Goal: Information Seeking & Learning: Learn about a topic

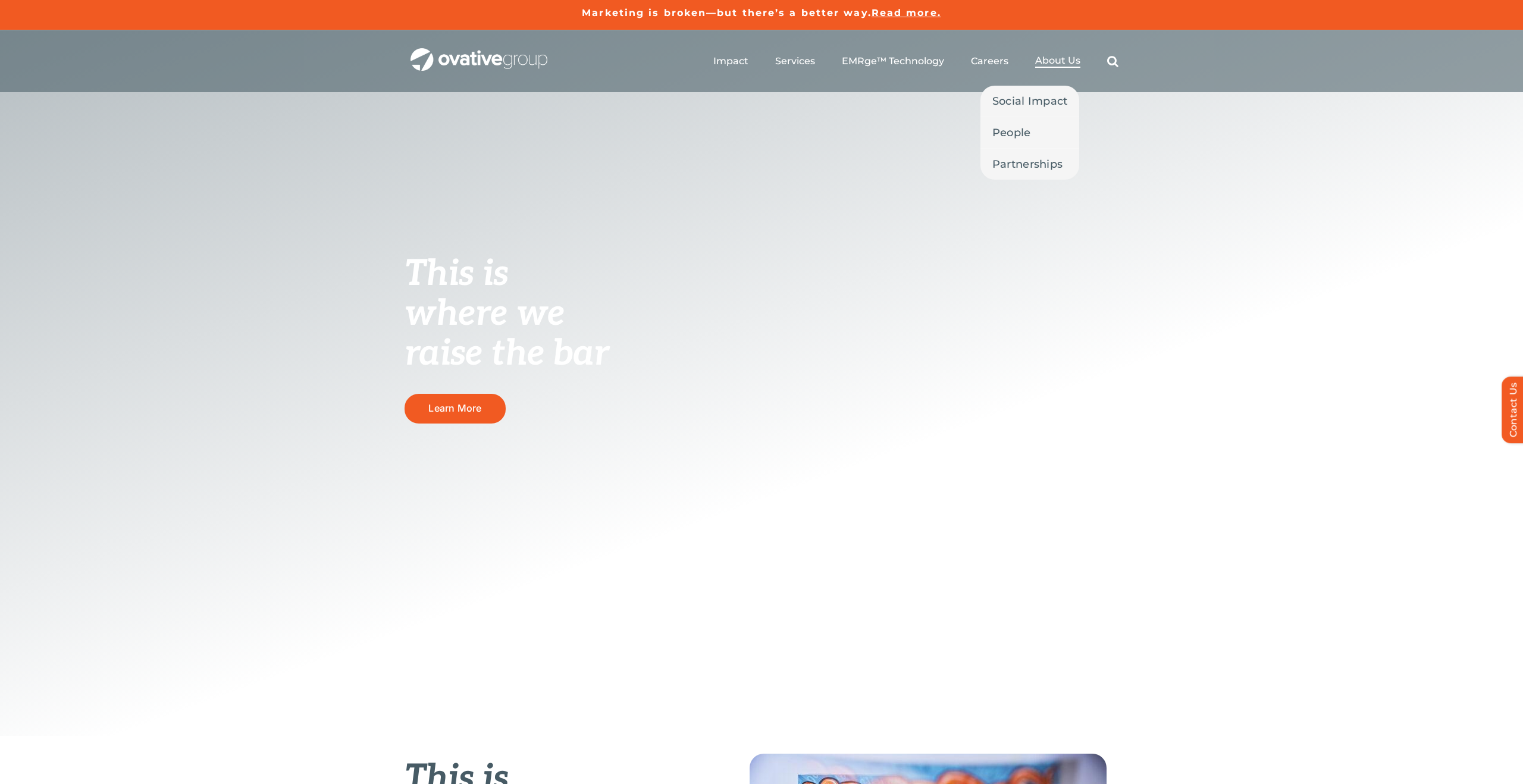
click at [1066, 64] on span "About Us" at bounding box center [1058, 60] width 45 height 12
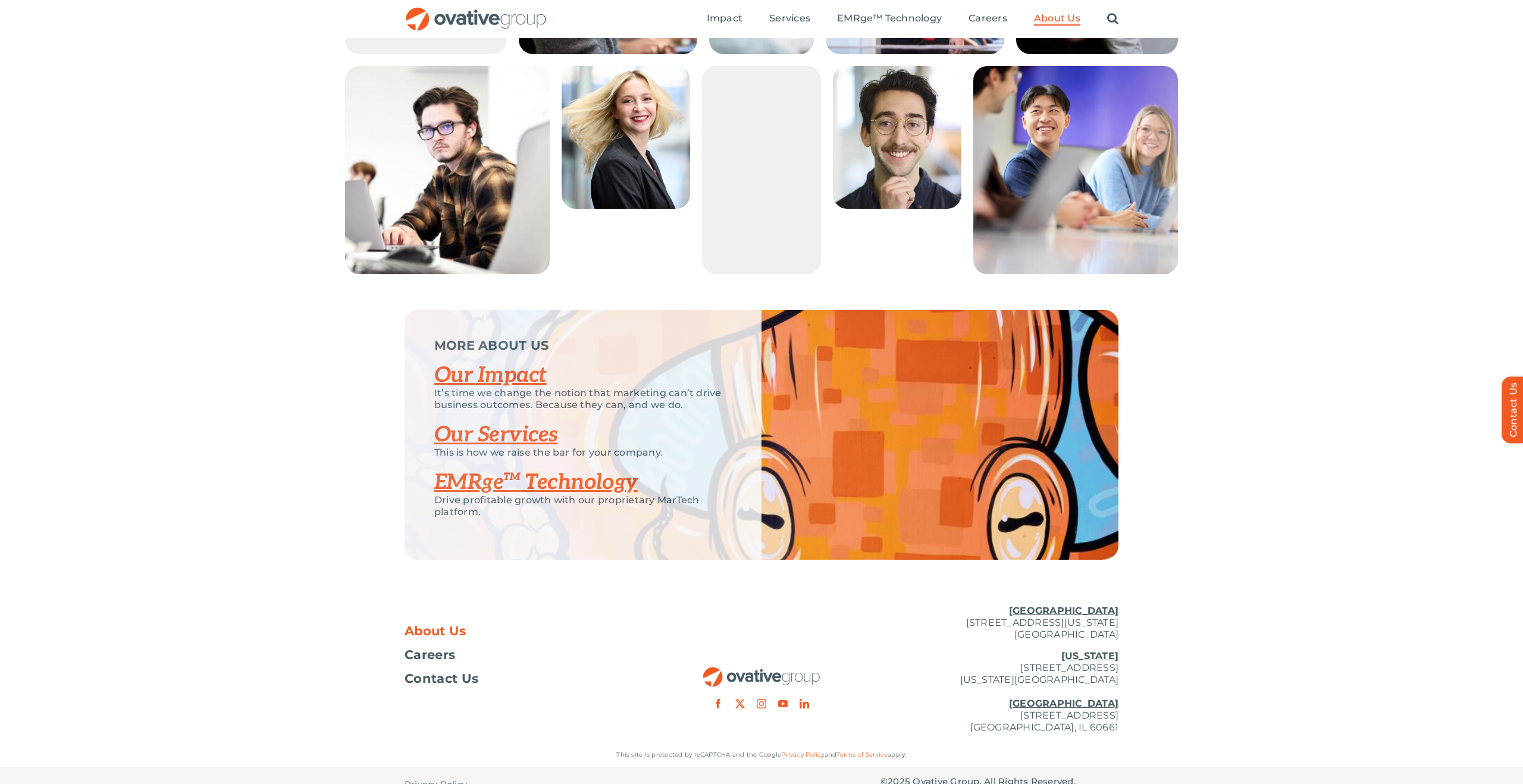
scroll to position [2204, 0]
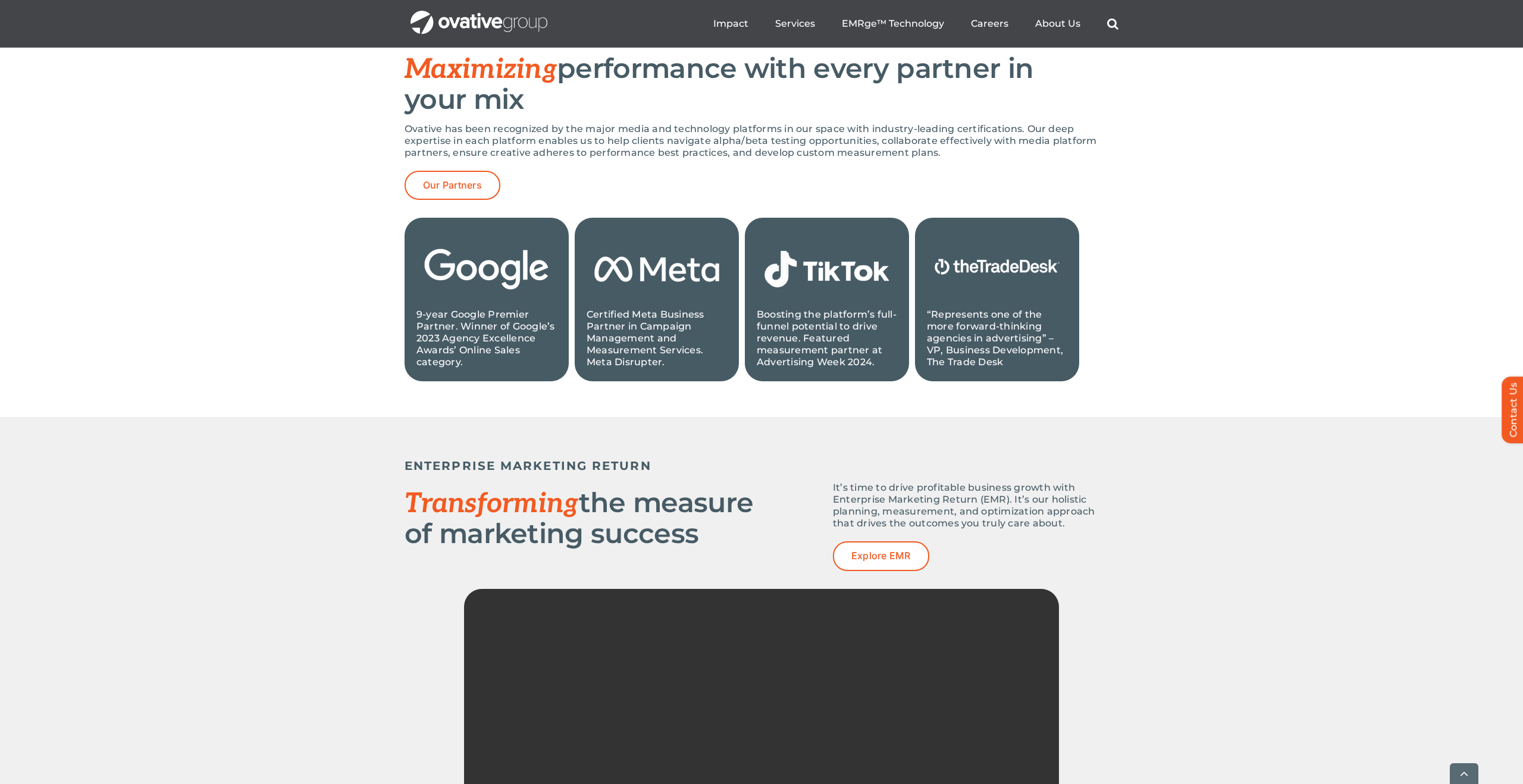
scroll to position [1430, 0]
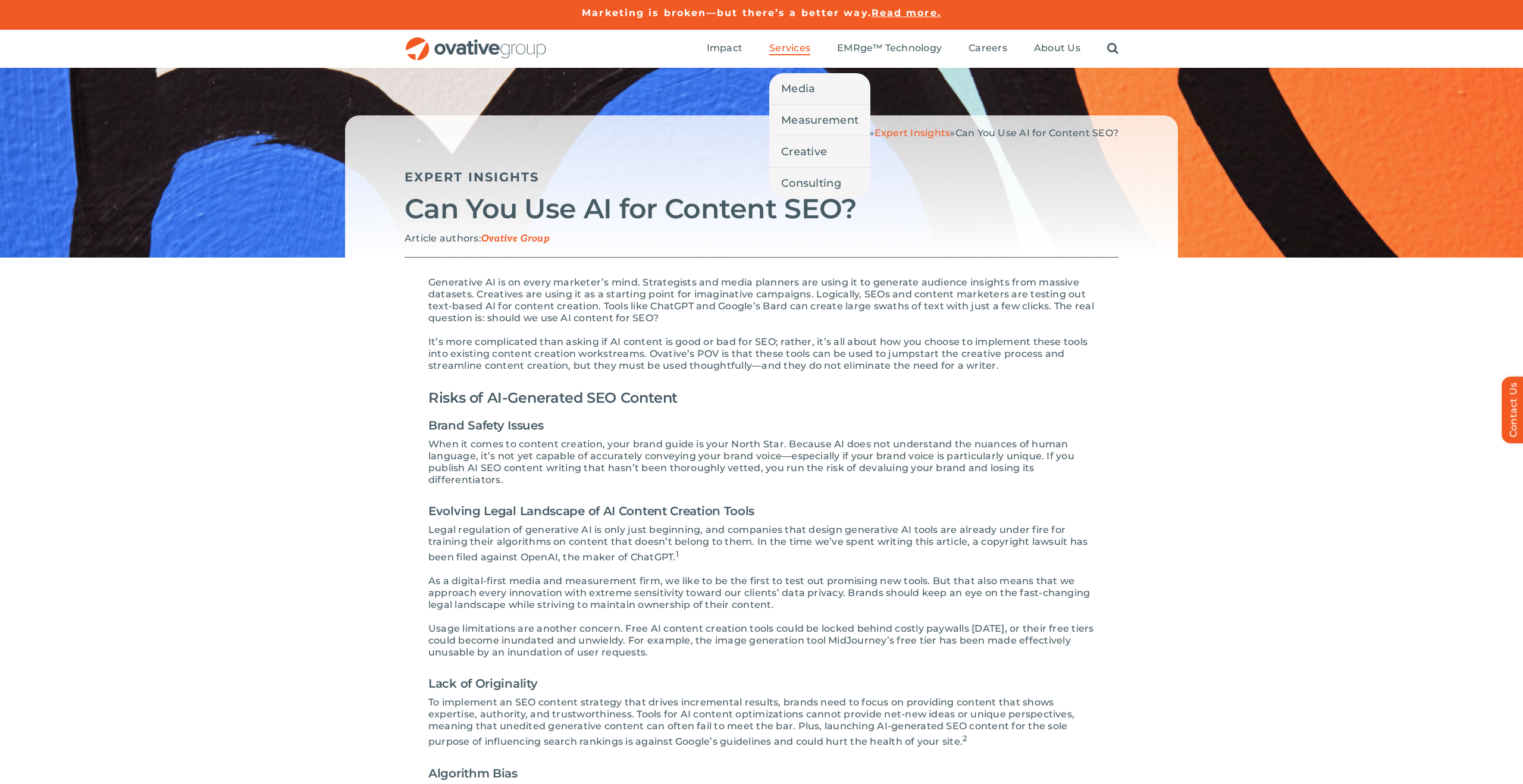
scroll to position [11, 0]
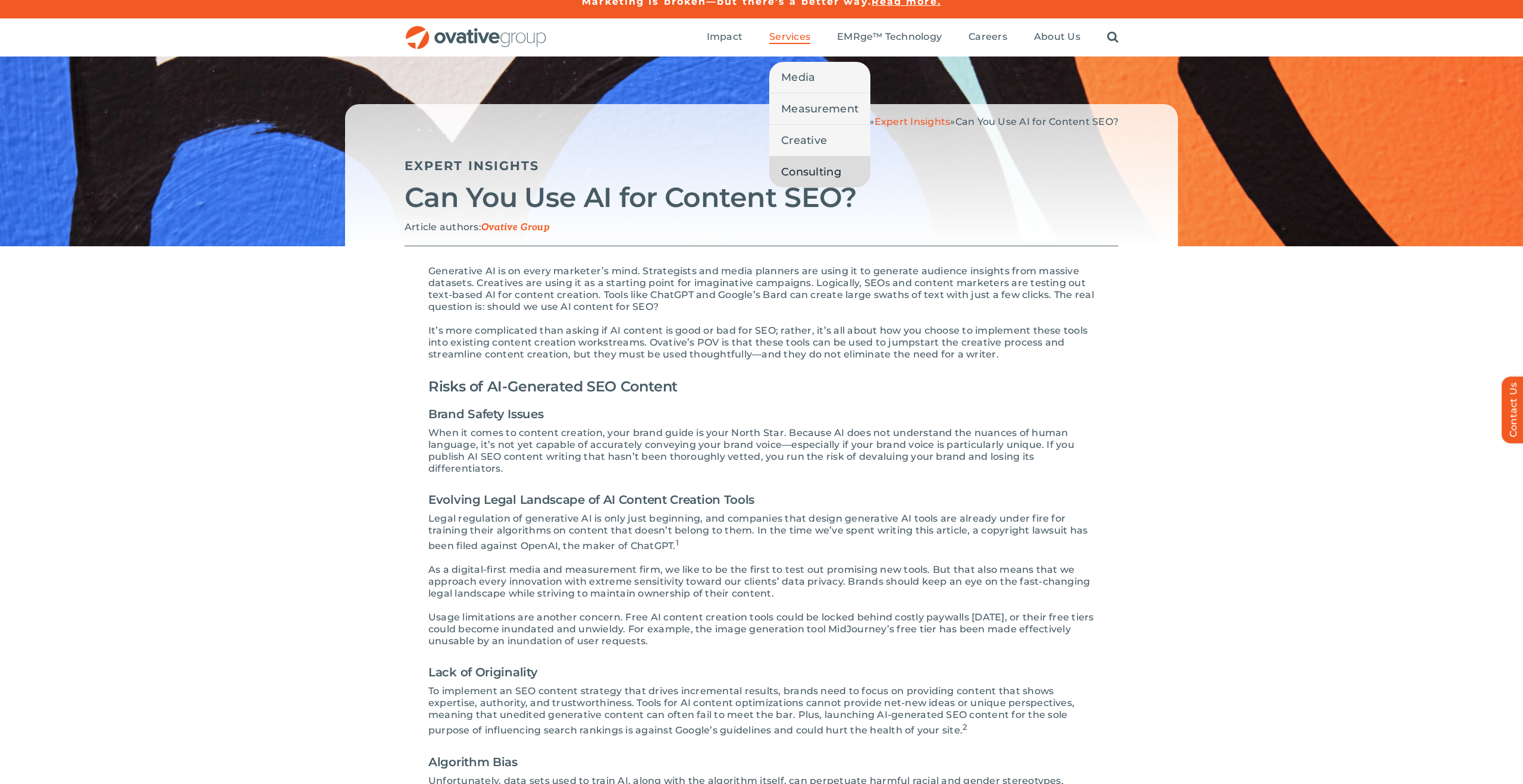
click at [799, 168] on span "Consulting" at bounding box center [811, 171] width 60 height 17
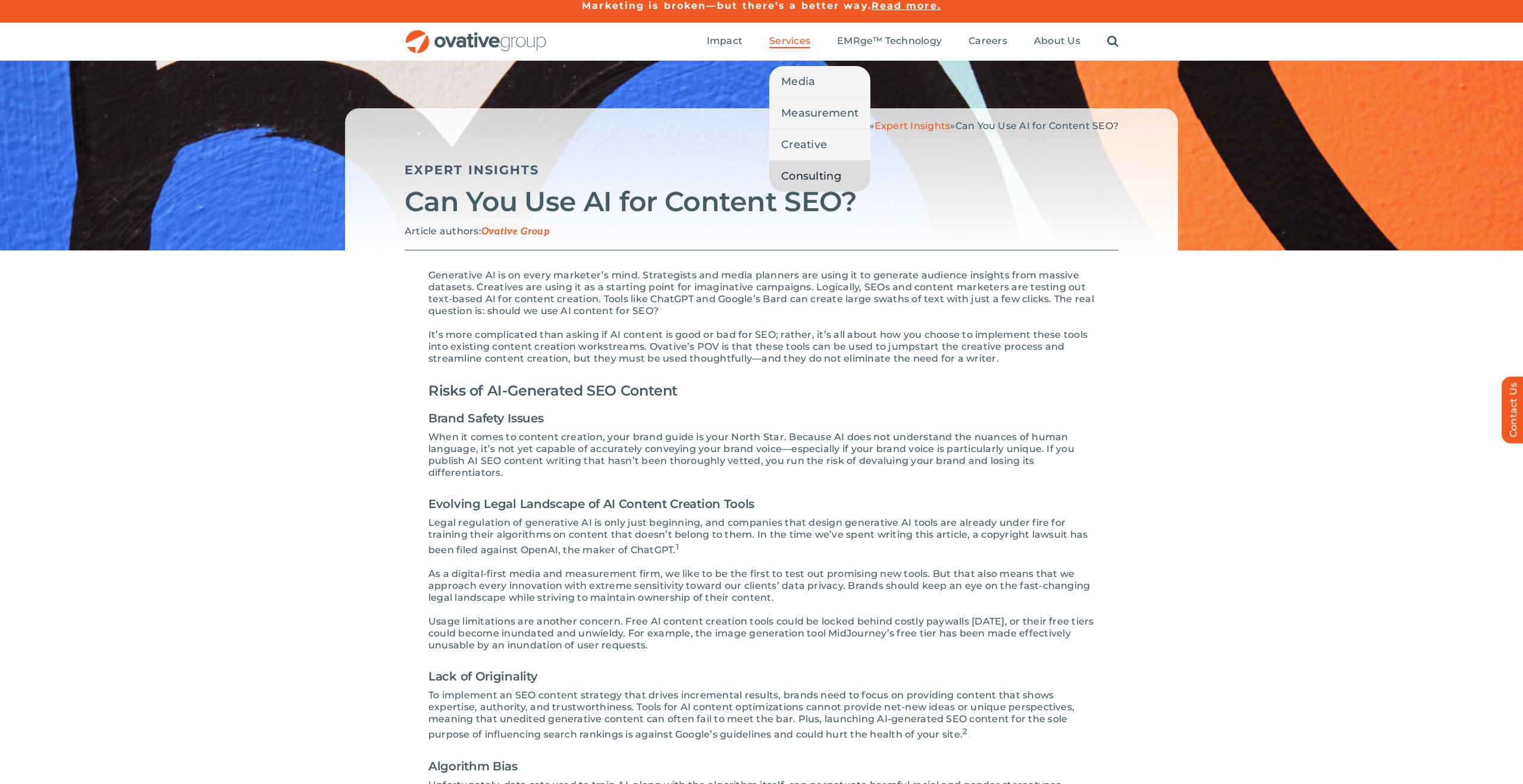
scroll to position [5, 0]
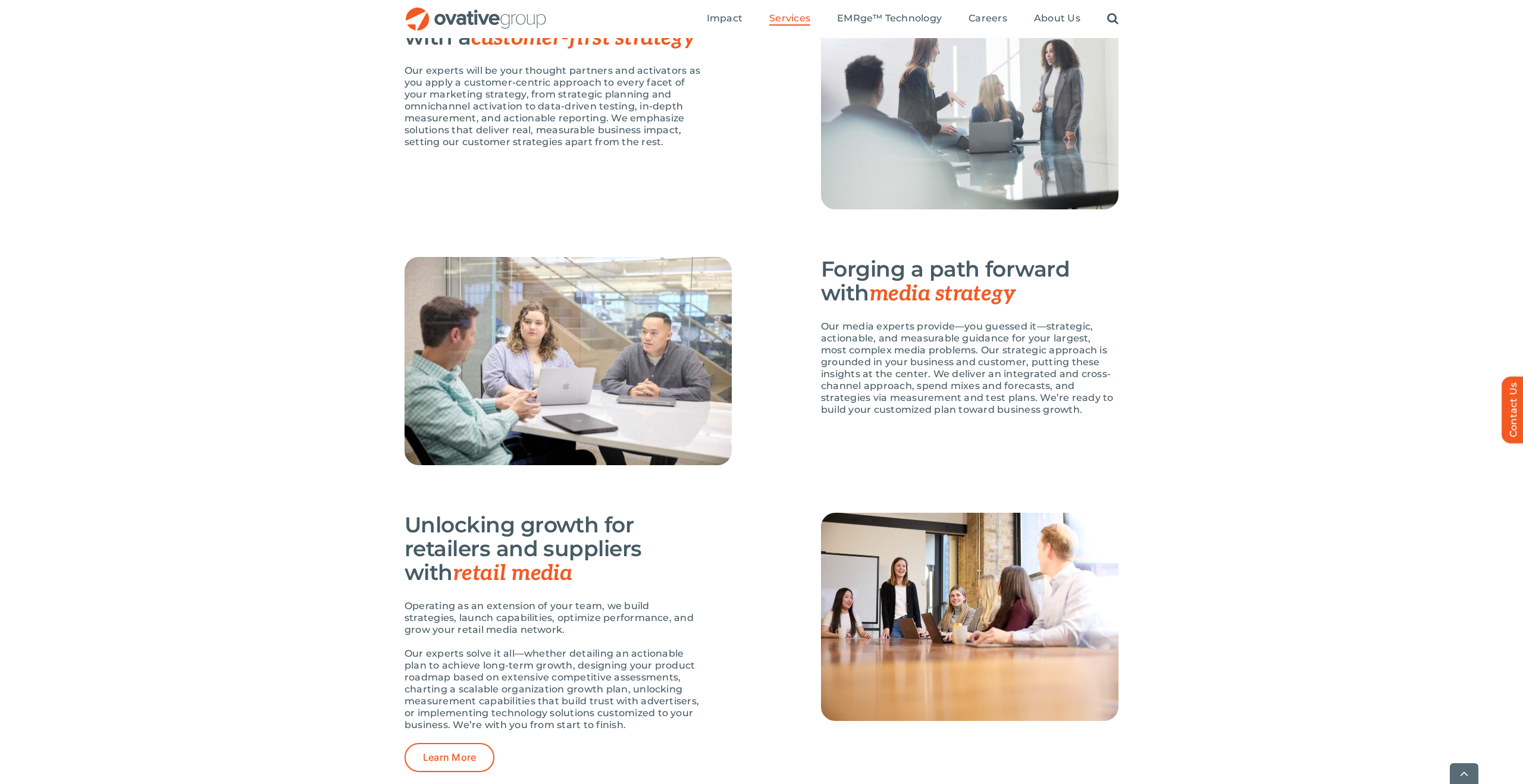
scroll to position [993, 0]
